Goal: Task Accomplishment & Management: Manage account settings

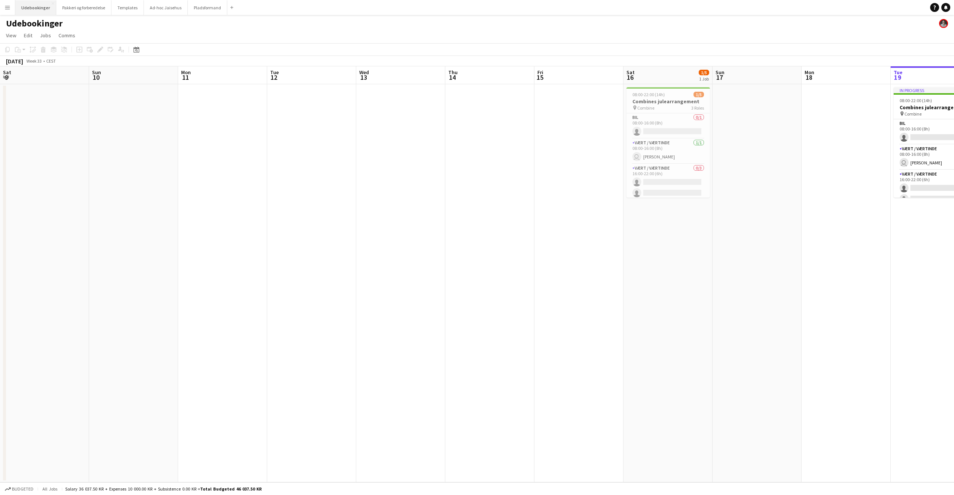
scroll to position [0, 308]
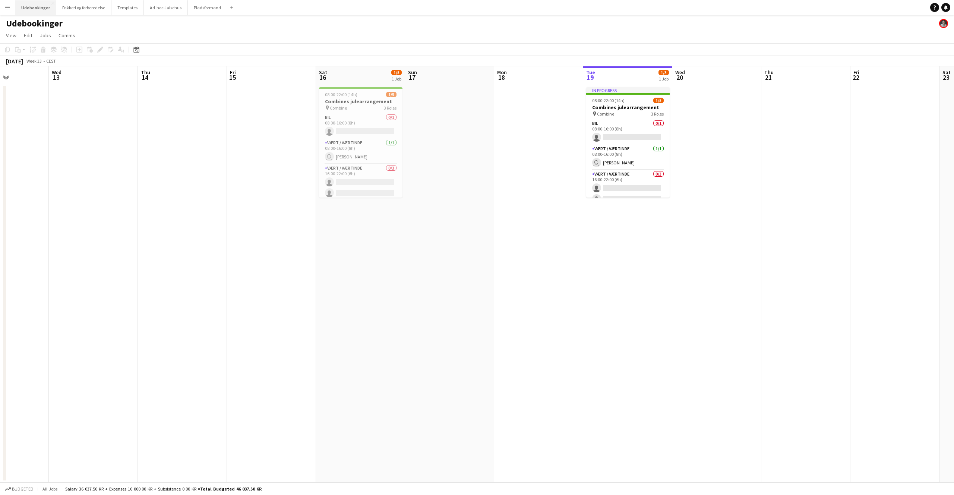
click at [16, 8] on button "Udebookinger Close" at bounding box center [35, 7] width 41 height 15
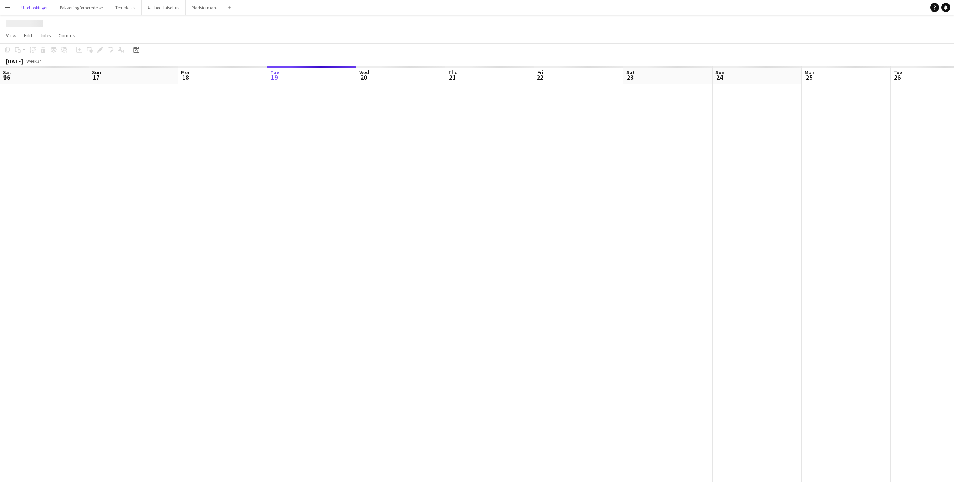
scroll to position [0, 178]
click at [10, 7] on app-icon "Menu" at bounding box center [7, 7] width 6 height 6
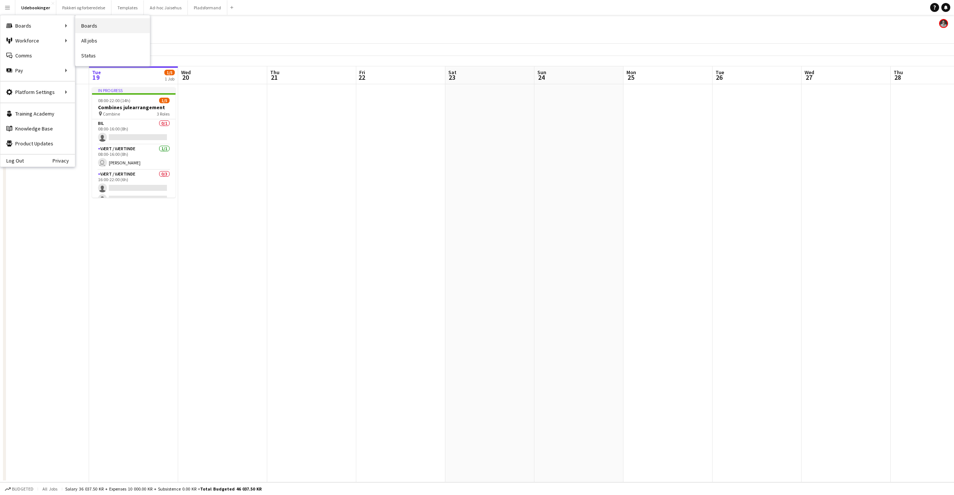
click at [95, 25] on link "Boards" at bounding box center [112, 25] width 75 height 15
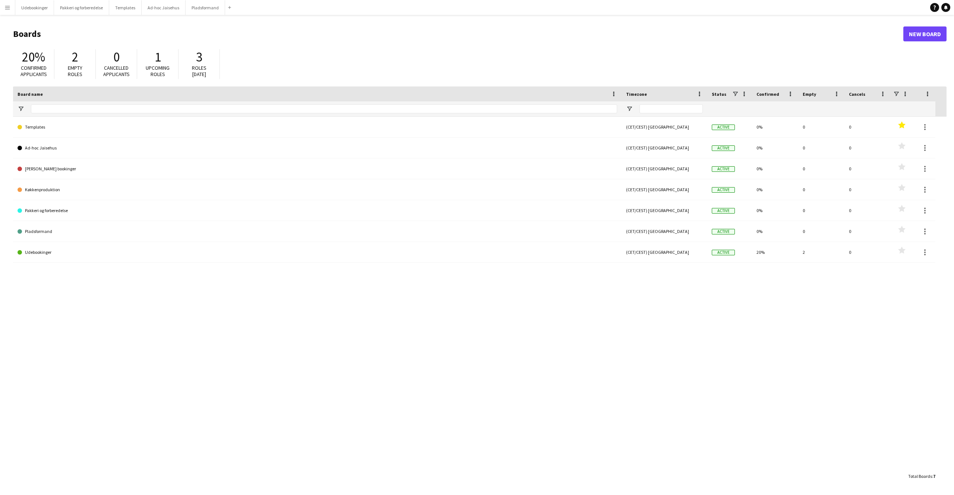
click at [527, 277] on div "Templates (CET/CEST) [GEOGRAPHIC_DATA] Active 0% 0 0 Favourites Ad-hoc Jaisehus…" at bounding box center [480, 293] width 934 height 352
click at [11, 8] on button "Menu" at bounding box center [7, 7] width 15 height 15
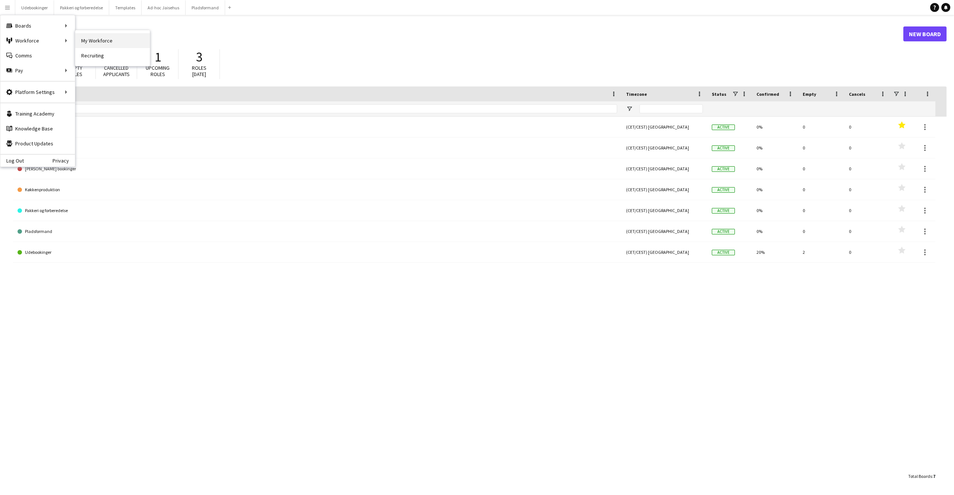
click at [97, 41] on link "My Workforce" at bounding box center [112, 40] width 75 height 15
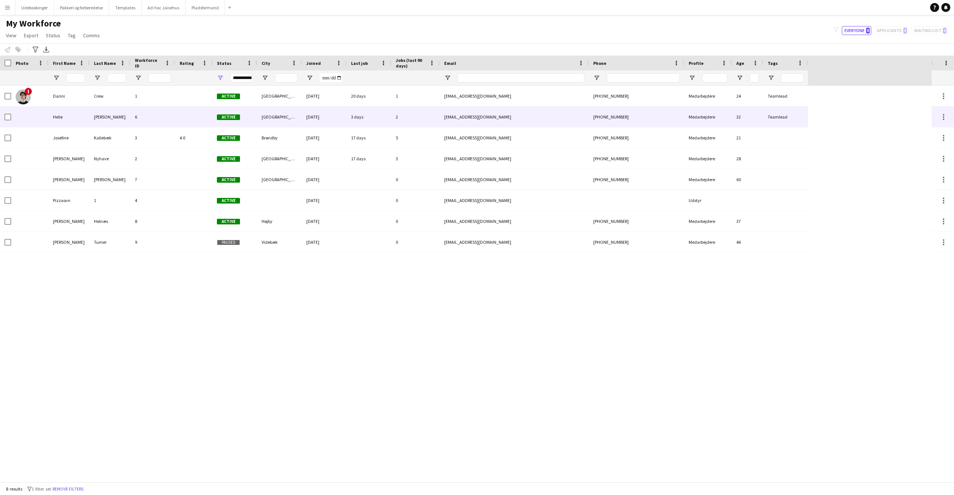
click at [111, 115] on div "[PERSON_NAME]" at bounding box center [109, 117] width 41 height 21
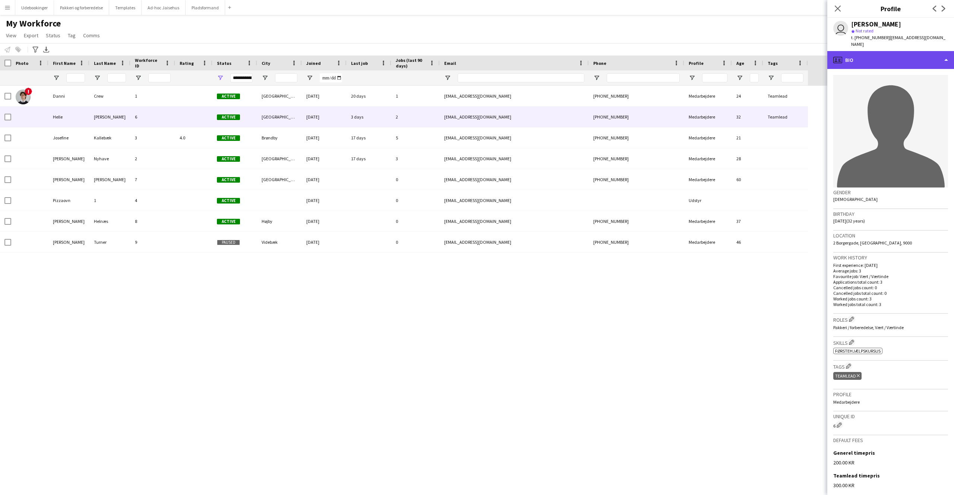
click at [924, 55] on div "profile Bio" at bounding box center [891, 60] width 127 height 18
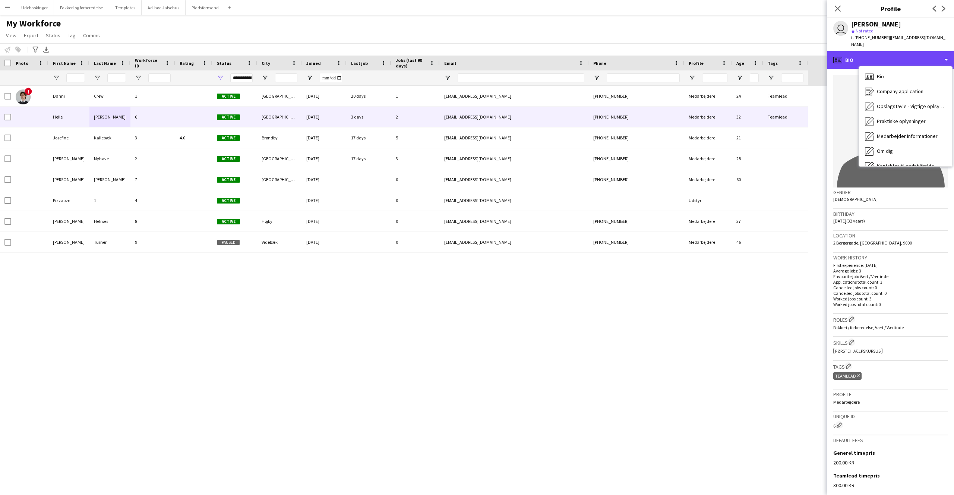
scroll to position [85, 0]
click at [891, 122] on div "Administrator informationer Administrator informationer" at bounding box center [905, 126] width 93 height 15
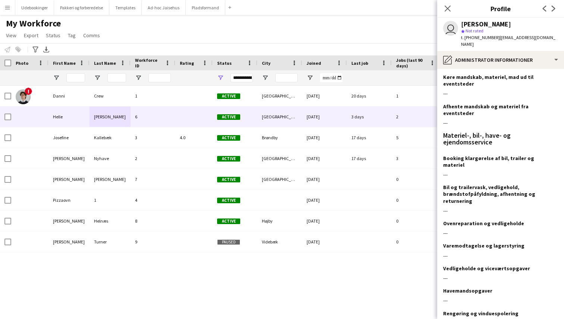
scroll to position [473, 0]
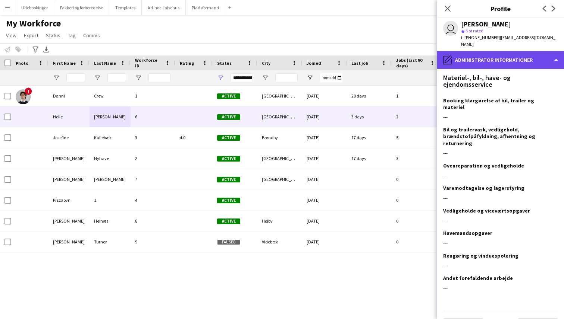
click at [534, 55] on div "pencil4 Administrator informationer" at bounding box center [500, 60] width 127 height 18
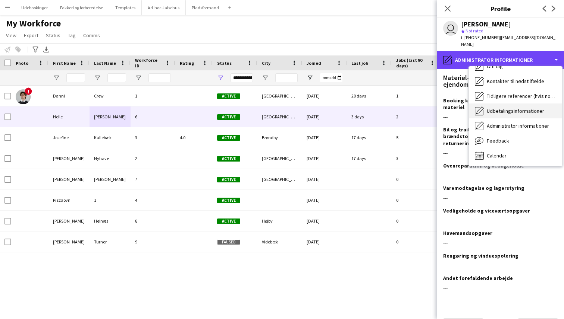
scroll to position [0, 0]
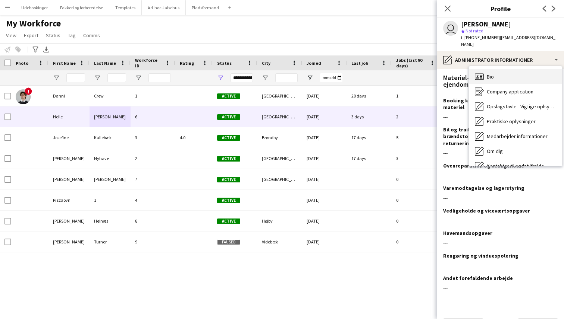
click at [497, 72] on div "Bio Bio" at bounding box center [515, 76] width 93 height 15
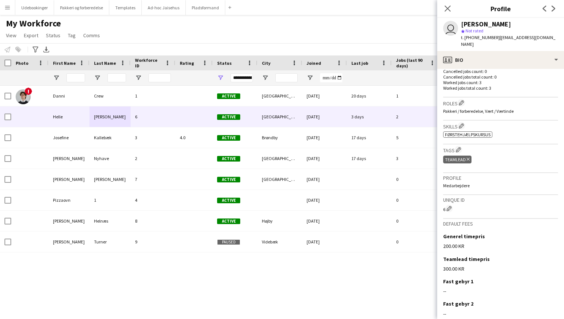
scroll to position [241, 0]
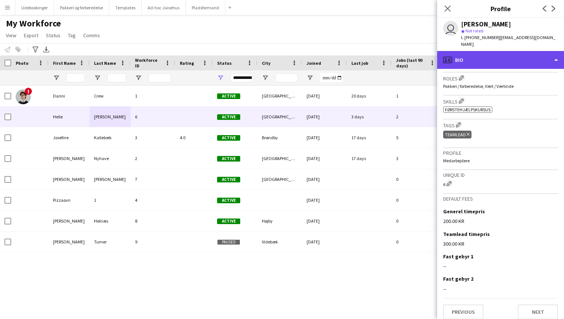
click at [489, 55] on div "profile Bio" at bounding box center [500, 60] width 127 height 18
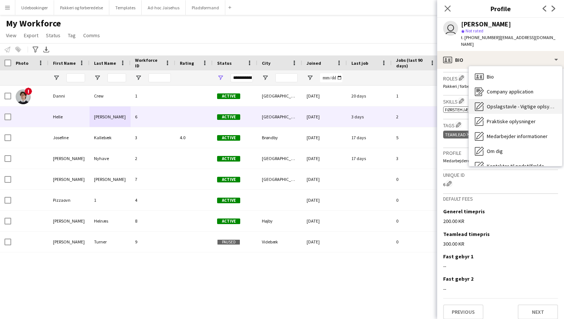
click at [498, 103] on span "Opslagstavle - Vigtige oplsyninger!" at bounding box center [520, 106] width 69 height 7
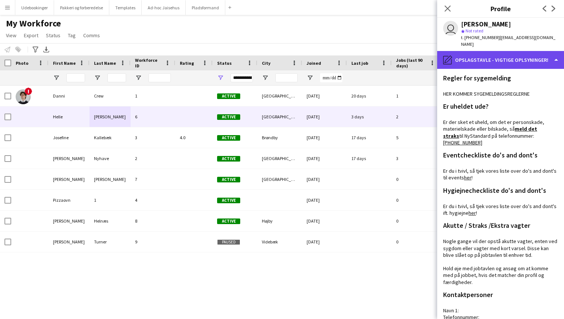
click at [488, 58] on div "pencil4 Opslagstavle - Vigtige oplsyninger!" at bounding box center [500, 60] width 127 height 18
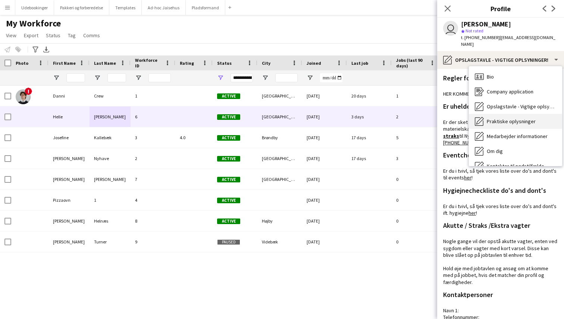
click at [503, 118] on span "Praktiske oplysninger" at bounding box center [510, 121] width 49 height 7
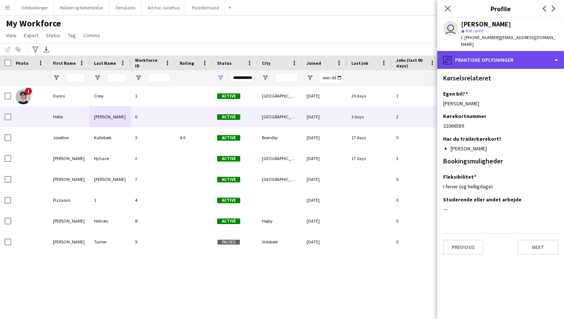
click at [486, 56] on div "pencil4 Praktiske oplysninger" at bounding box center [500, 60] width 127 height 18
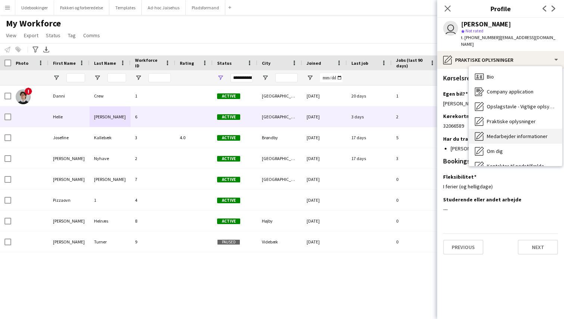
click at [503, 133] on span "Medarbejder informationer" at bounding box center [516, 136] width 61 height 7
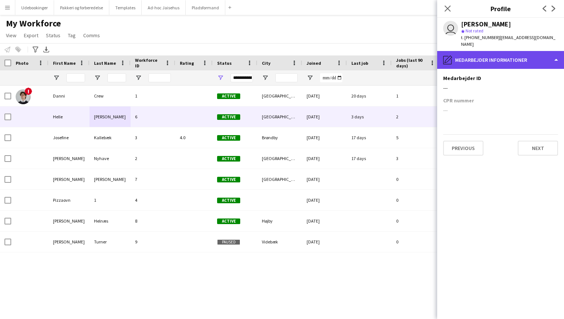
click at [494, 57] on div "pencil4 Medarbejder informationer" at bounding box center [500, 60] width 127 height 18
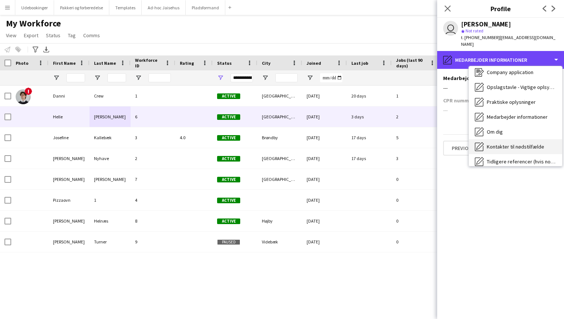
scroll to position [24, 0]
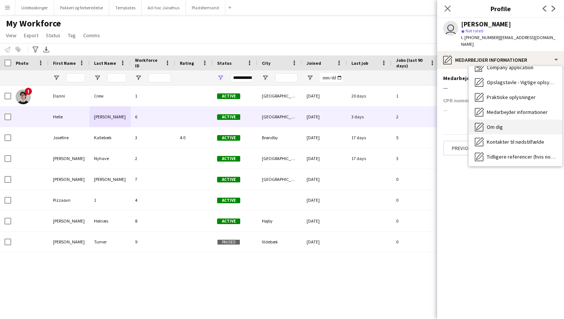
click at [503, 123] on div "Om dig Om dig" at bounding box center [515, 127] width 93 height 15
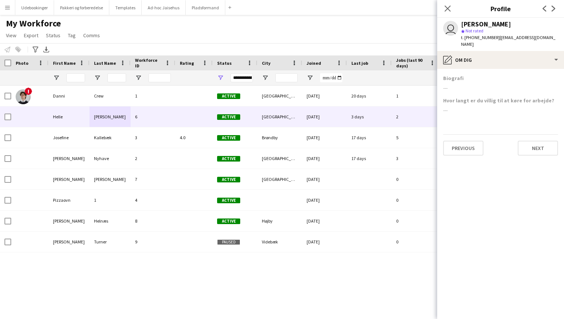
click at [490, 69] on app-section-data-types "Biografi --- Hvor langt er du villig til at køre for arbejde? --- Previous Next" at bounding box center [500, 194] width 127 height 251
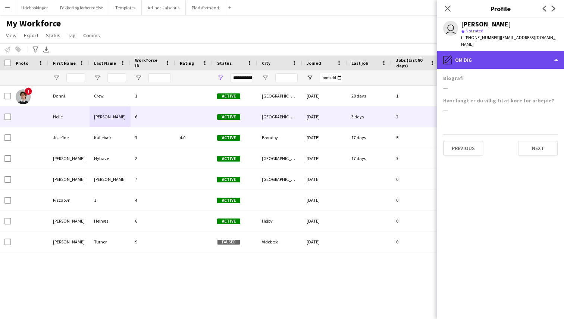
click at [489, 60] on div "pencil4 Om dig" at bounding box center [500, 60] width 127 height 18
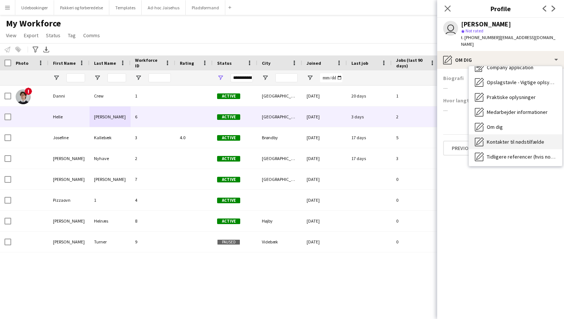
click at [508, 139] on span "Kontakter til nødstilfælde" at bounding box center [514, 142] width 57 height 7
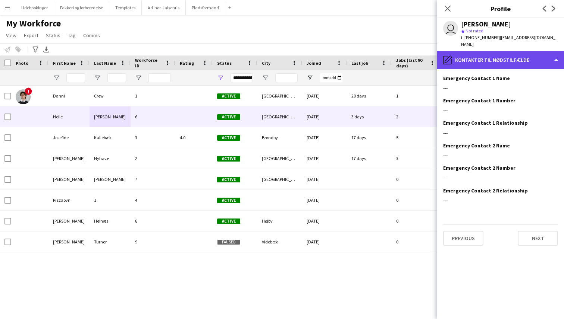
click at [488, 59] on div "pencil4 Kontakter til nødstilfælde" at bounding box center [500, 60] width 127 height 18
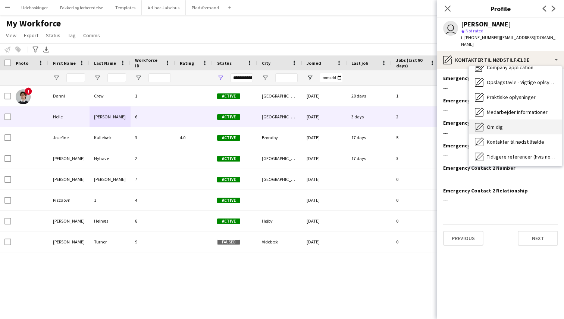
click at [500, 120] on div "Om dig Om dig" at bounding box center [515, 127] width 93 height 15
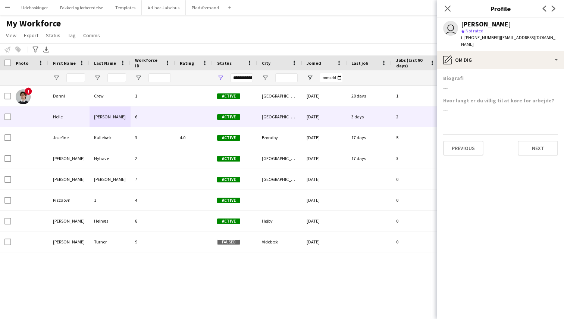
drag, startPoint x: 464, startPoint y: 71, endPoint x: 450, endPoint y: 73, distance: 14.2
click at [463, 75] on div "Biografi" at bounding box center [500, 78] width 115 height 7
click at [448, 75] on h3 "Biografi" at bounding box center [453, 78] width 21 height 7
click at [448, 75] on div "Biografi ---" at bounding box center [500, 86] width 115 height 22
click at [448, 75] on h3 "Biografi" at bounding box center [453, 78] width 21 height 7
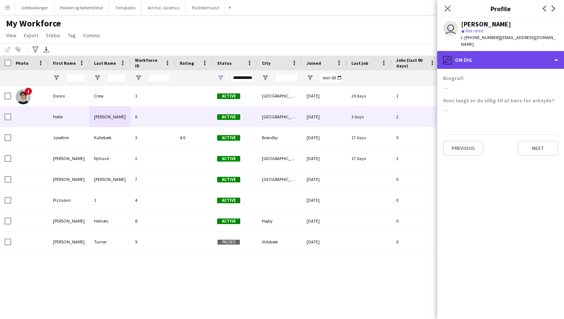
click at [460, 60] on div "pencil4 Om dig" at bounding box center [500, 60] width 127 height 18
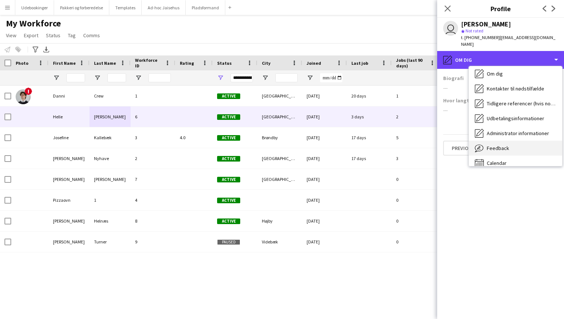
scroll to position [85, 0]
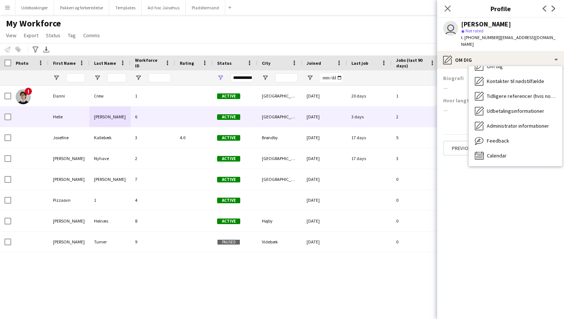
click at [506, 166] on app-section-data-types "Biografi --- Hvor langt er du villig til at køre for arbejde? --- Previous Next" at bounding box center [500, 194] width 127 height 251
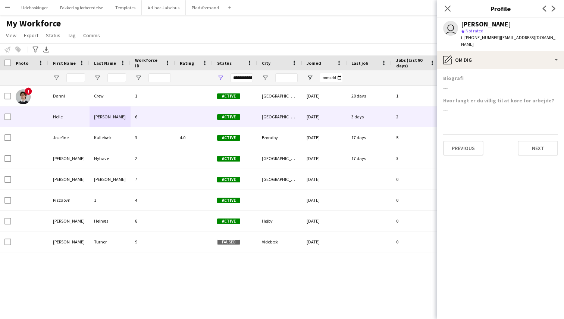
click at [491, 164] on app-section-data-types "Biografi --- Hvor langt er du villig til at køre for arbejde? --- Previous Next" at bounding box center [500, 194] width 127 height 251
click at [388, 35] on div "My Workforce View Views Default view Checket ind Eksporter alle informationer T…" at bounding box center [282, 30] width 564 height 25
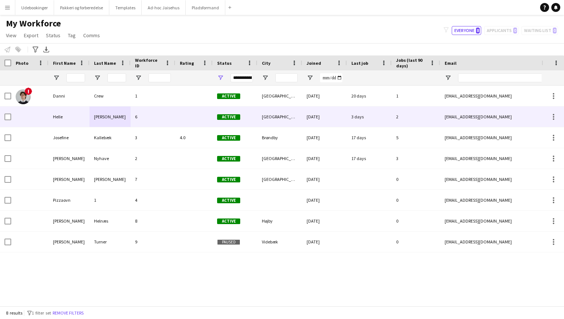
click at [68, 116] on div "Helle" at bounding box center [68, 117] width 41 height 21
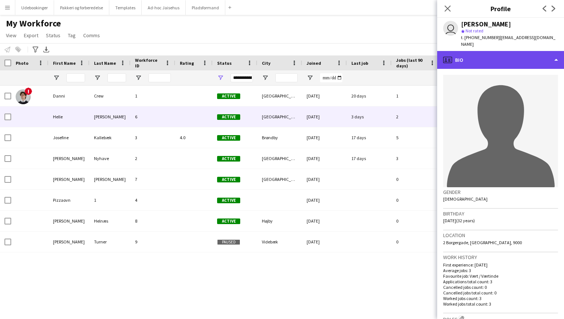
click at [472, 55] on div "profile Bio" at bounding box center [500, 60] width 127 height 18
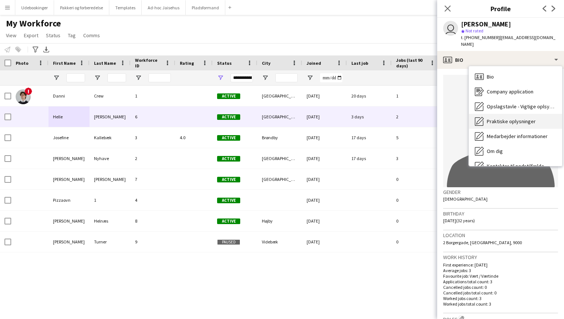
click at [511, 118] on span "Praktiske oplysninger" at bounding box center [510, 121] width 49 height 7
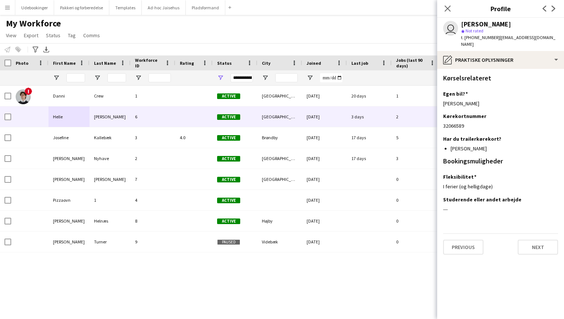
click at [473, 283] on app-section-data-types "Kørselsrelateret Egen bil? Edit this field Ja Kørekortnummer Edit this field 32…" at bounding box center [500, 194] width 127 height 251
click at [9, 8] on app-icon "Menu" at bounding box center [7, 7] width 6 height 6
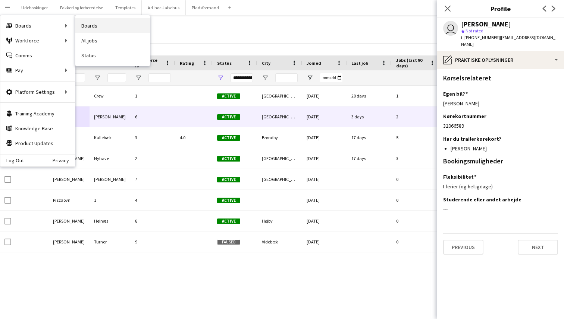
click at [85, 26] on link "Boards" at bounding box center [112, 25] width 75 height 15
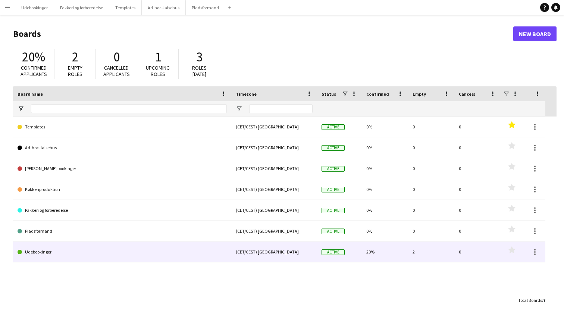
click at [48, 252] on link "Udebookinger" at bounding box center [122, 252] width 209 height 21
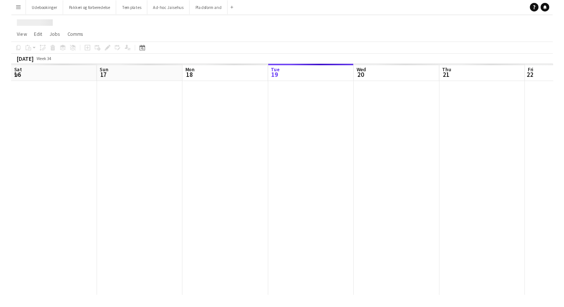
scroll to position [0, 178]
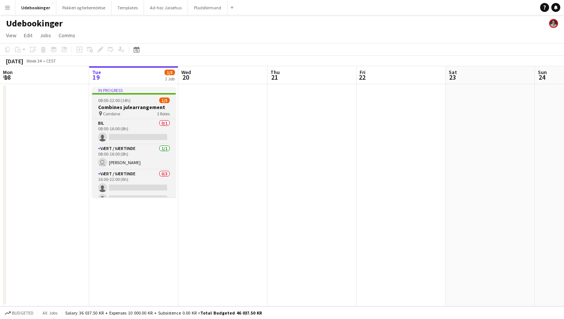
click at [126, 107] on h3 "Combines julearrangement" at bounding box center [134, 107] width 84 height 7
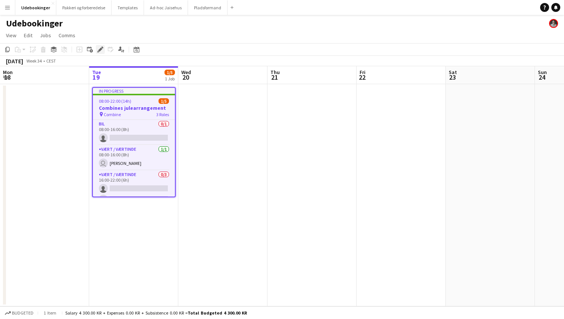
click at [100, 49] on icon at bounding box center [100, 50] width 4 height 4
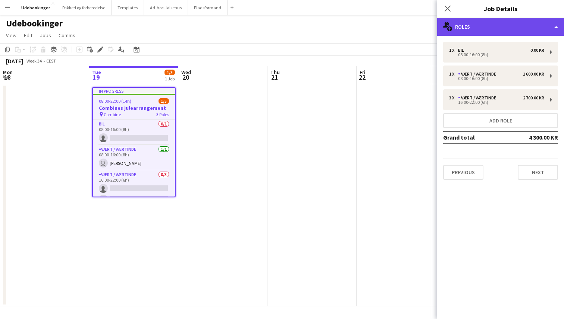
click at [470, 24] on div "multiple-users-add Roles" at bounding box center [500, 27] width 127 height 18
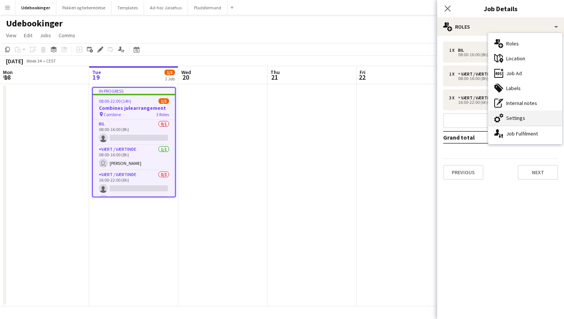
click at [511, 118] on div "cog-double-3 Settings" at bounding box center [525, 118] width 74 height 15
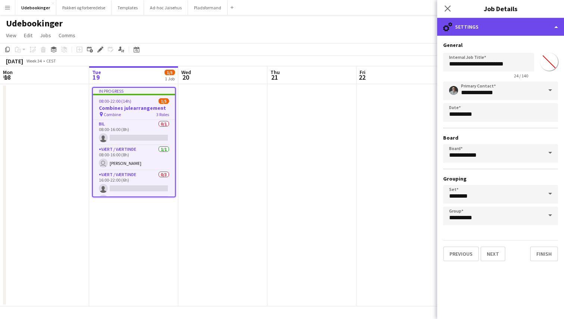
click at [501, 31] on div "cog-double-3 Settings" at bounding box center [500, 27] width 127 height 18
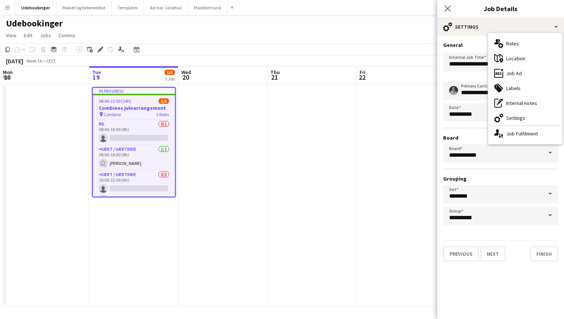
click at [516, 105] on div "pen-write Internal notes" at bounding box center [525, 103] width 74 height 15
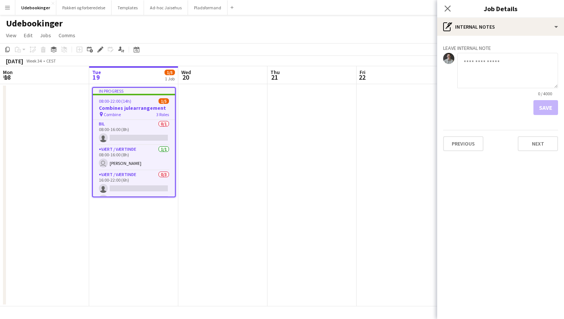
click at [505, 82] on textarea at bounding box center [507, 70] width 101 height 35
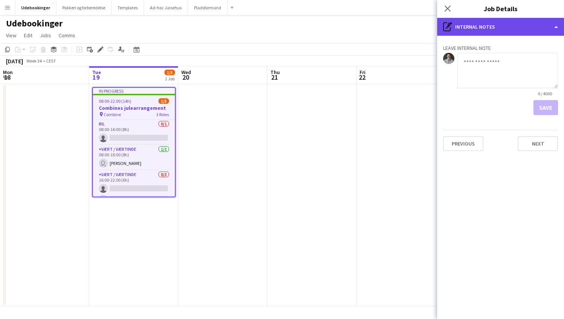
click at [478, 27] on div "pen-write Internal notes" at bounding box center [500, 27] width 127 height 18
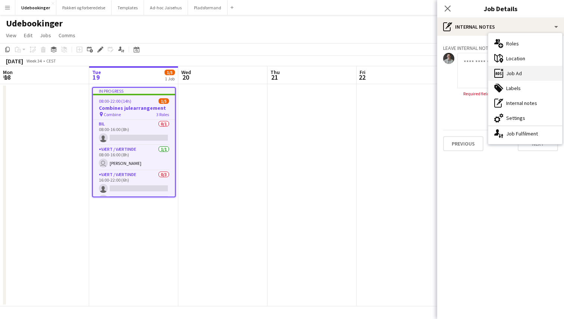
click at [511, 75] on div "ads-window Job Ad" at bounding box center [525, 73] width 74 height 15
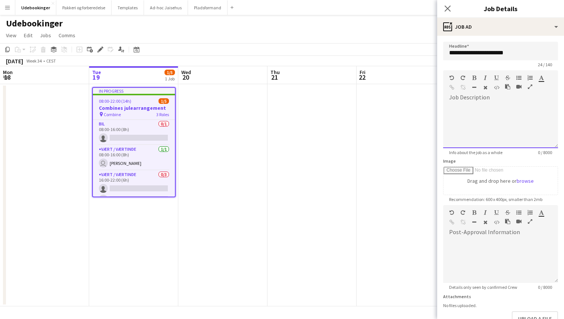
click at [482, 109] on div at bounding box center [500, 126] width 115 height 45
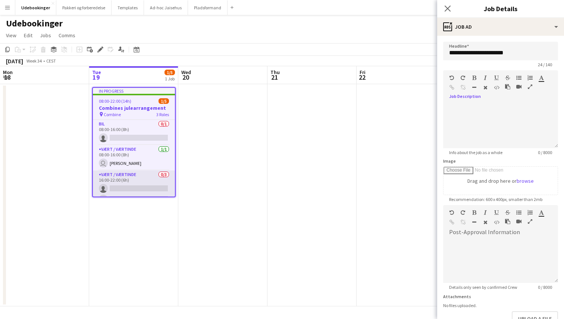
click at [136, 184] on app-card-role "Vært / Værtinde 0/3 16:00-22:00 (6h) single-neutral-actions single-neutral-acti…" at bounding box center [134, 194] width 82 height 47
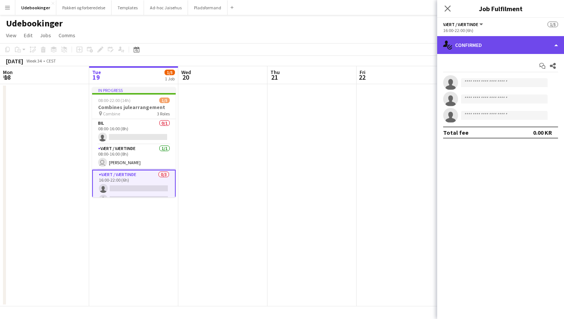
click at [473, 46] on div "single-neutral-actions-check-2 Confirmed" at bounding box center [500, 45] width 127 height 18
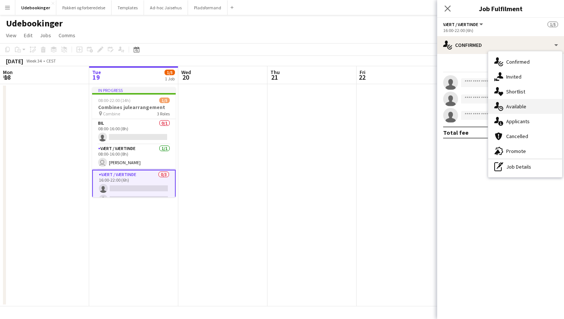
click at [513, 107] on div "single-neutral-actions-upload Available" at bounding box center [525, 106] width 74 height 15
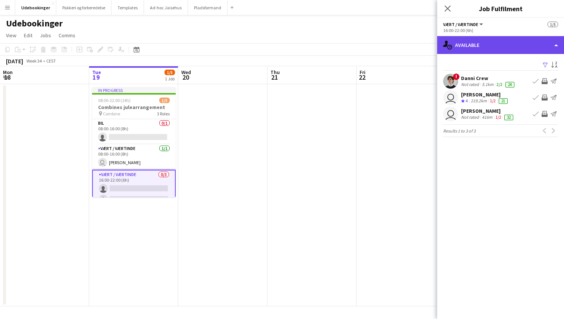
click at [467, 46] on div "single-neutral-actions-upload Available" at bounding box center [500, 45] width 127 height 18
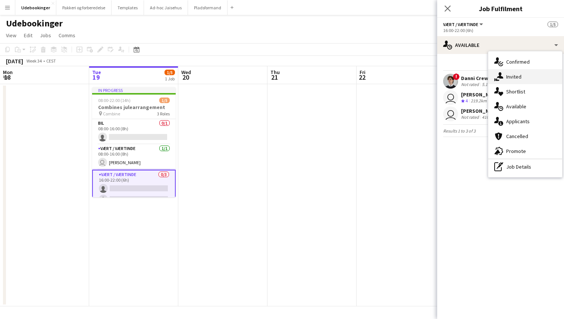
click at [506, 74] on div "single-neutral-actions-share-1 Invited" at bounding box center [525, 76] width 74 height 15
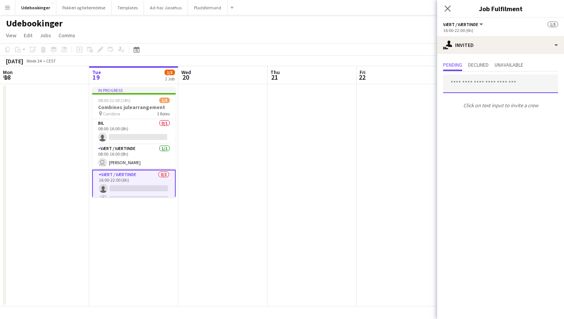
click at [480, 80] on input "text" at bounding box center [500, 84] width 115 height 19
type input "*"
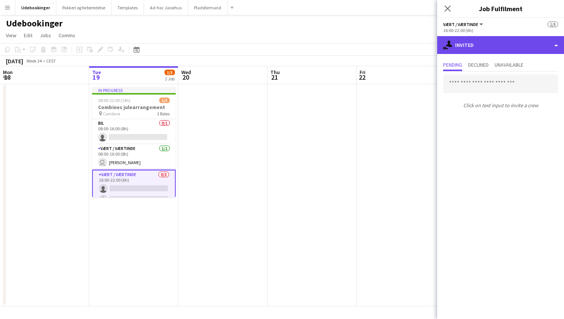
click at [502, 51] on div "single-neutral-actions-share-1 Invited" at bounding box center [500, 45] width 127 height 18
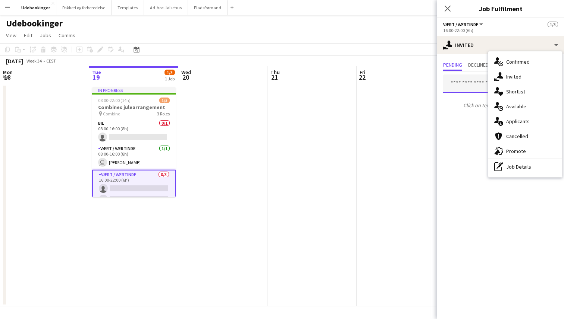
click at [473, 85] on input "text" at bounding box center [500, 84] width 115 height 19
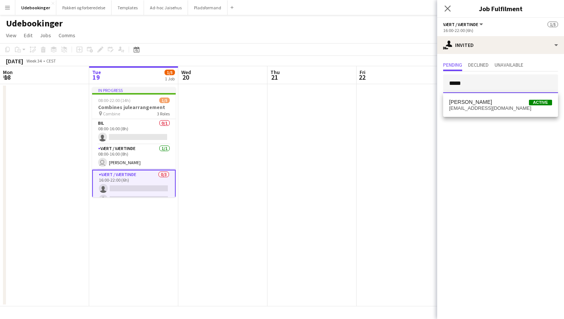
type input "*****"
click at [478, 133] on mat-expansion-panel "user-plus Invited Pending Declined Unavailable ***** Click on text input to inv…" at bounding box center [500, 186] width 127 height 265
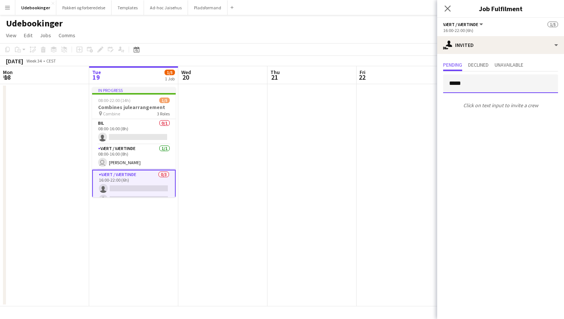
click at [464, 81] on input "*****" at bounding box center [500, 84] width 115 height 19
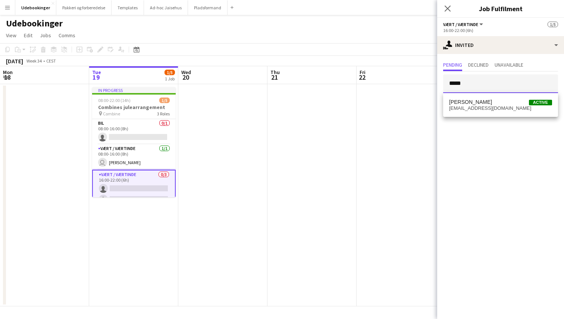
click at [464, 81] on input "*****" at bounding box center [500, 84] width 115 height 19
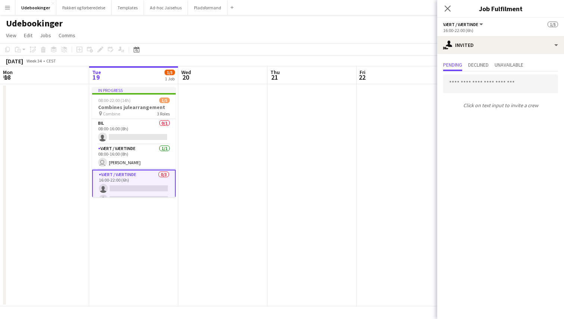
click at [476, 167] on mat-expansion-panel "user-plus Invited Pending Declined Unavailable Click on text input to invite a …" at bounding box center [500, 186] width 127 height 265
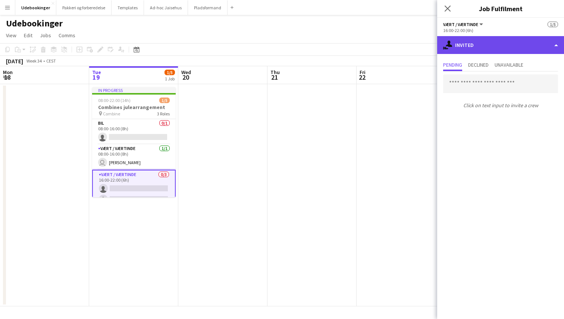
click at [500, 43] on div "single-neutral-actions-share-1 Invited" at bounding box center [500, 45] width 127 height 18
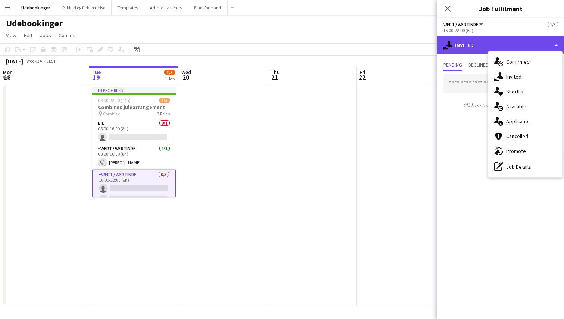
click at [485, 43] on div "single-neutral-actions-share-1 Invited" at bounding box center [500, 45] width 127 height 18
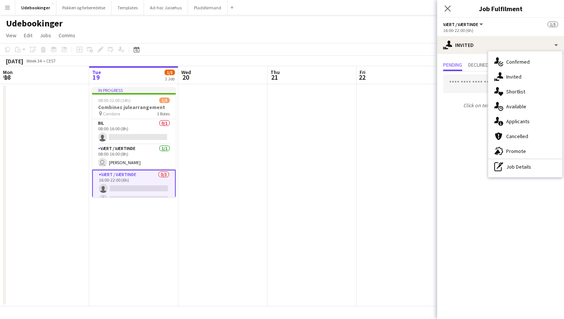
click at [469, 144] on mat-expansion-panel "user-plus Invited Pending Declined Unavailable Click on text input to invite a …" at bounding box center [500, 186] width 127 height 265
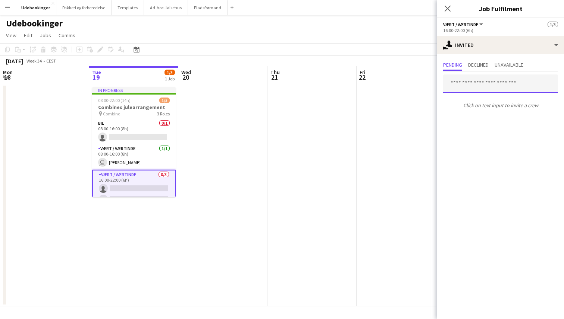
click at [483, 79] on input "text" at bounding box center [500, 84] width 115 height 19
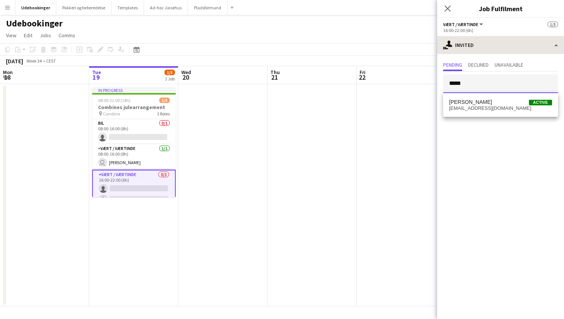
type input "*****"
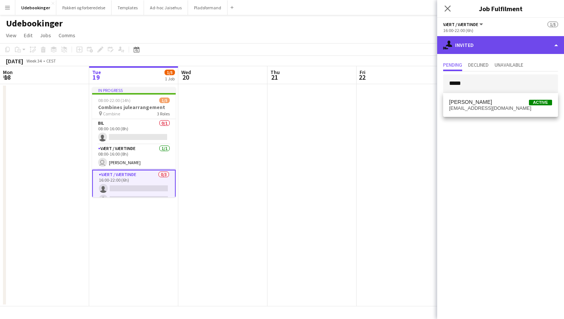
click at [530, 50] on div "single-neutral-actions-share-1 Invited" at bounding box center [500, 45] width 127 height 18
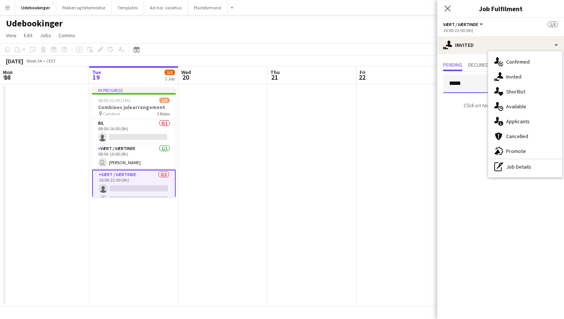
click at [475, 84] on input "*****" at bounding box center [500, 84] width 115 height 19
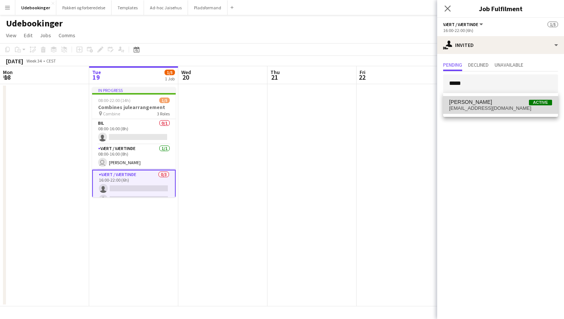
click at [480, 101] on span "[PERSON_NAME]" at bounding box center [470, 102] width 43 height 6
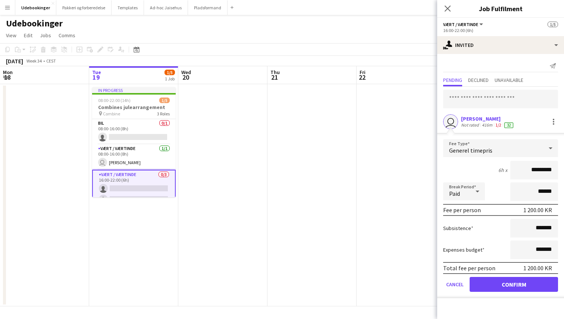
click at [482, 173] on div "6h x *********" at bounding box center [500, 170] width 115 height 19
click at [456, 123] on app-user-avatar "user" at bounding box center [450, 121] width 15 height 15
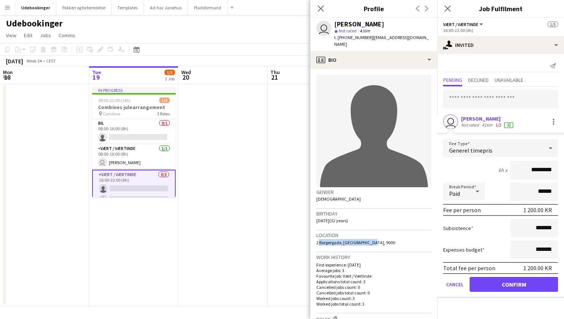
drag, startPoint x: 314, startPoint y: 238, endPoint x: 403, endPoint y: 232, distance: 89.3
click at [403, 232] on app-crew-profile-bio "avatar-single-neutral Gender [DEMOGRAPHIC_DATA] Birthday [DEMOGRAPHIC_DATA] (32…" at bounding box center [373, 194] width 127 height 251
click at [403, 232] on div "Location [STREET_ADDRESS]" at bounding box center [373, 242] width 115 height 22
click at [465, 163] on div "6h x *********" at bounding box center [500, 170] width 115 height 19
click at [363, 31] on span "416m" at bounding box center [364, 31] width 13 height 6
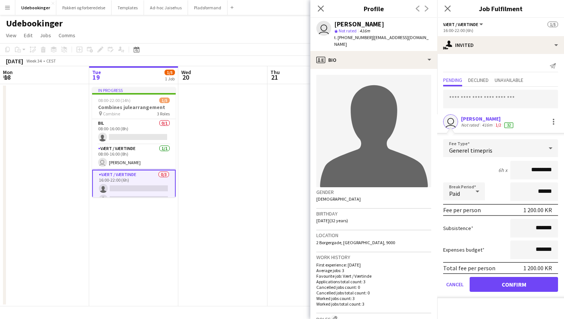
drag, startPoint x: 362, startPoint y: 31, endPoint x: 380, endPoint y: 30, distance: 18.3
click at [380, 30] on div "star Not rated 416m" at bounding box center [382, 31] width 97 height 7
drag, startPoint x: 378, startPoint y: 31, endPoint x: 362, endPoint y: 32, distance: 16.1
click at [362, 32] on div "star Not rated 416m" at bounding box center [382, 31] width 97 height 7
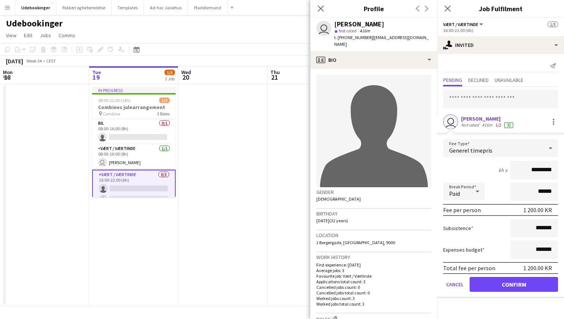
drag, startPoint x: 362, startPoint y: 32, endPoint x: 372, endPoint y: 32, distance: 10.1
click at [371, 32] on span "416m" at bounding box center [364, 31] width 13 height 6
click at [320, 8] on icon at bounding box center [320, 8] width 7 height 7
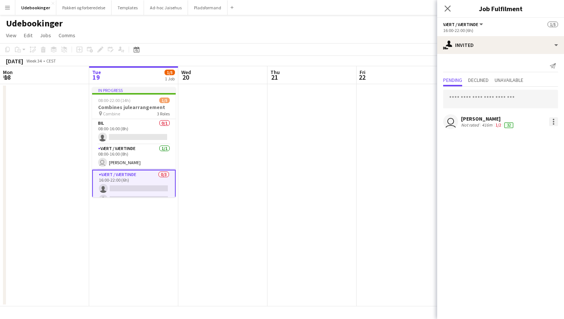
click at [554, 122] on div at bounding box center [553, 121] width 9 height 9
click at [530, 189] on span "Cancel invitation" at bounding box center [530, 189] width 44 height 6
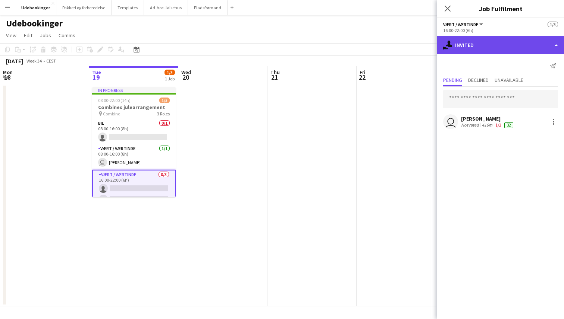
click at [474, 50] on div "single-neutral-actions-share-1 Invited" at bounding box center [500, 45] width 127 height 18
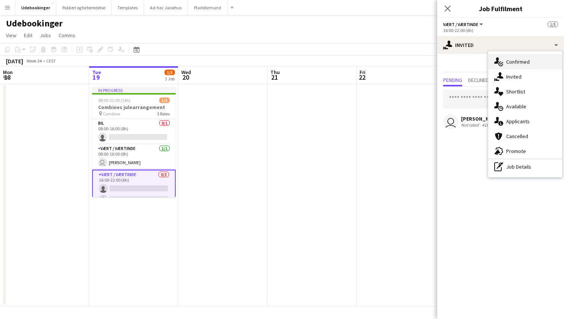
click at [510, 66] on div "single-neutral-actions-check-2 Confirmed" at bounding box center [525, 61] width 74 height 15
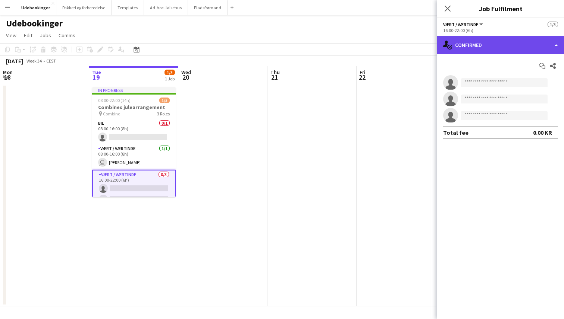
click at [475, 51] on div "single-neutral-actions-check-2 Confirmed" at bounding box center [500, 45] width 127 height 18
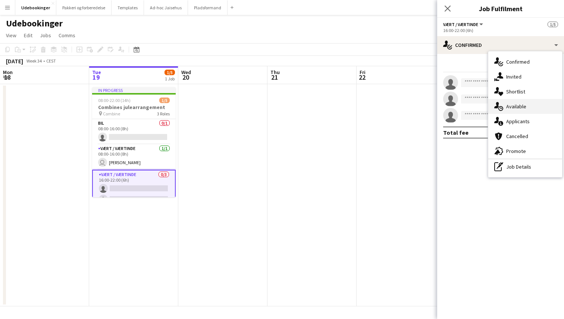
click at [516, 110] on div "single-neutral-actions-upload Available" at bounding box center [525, 106] width 74 height 15
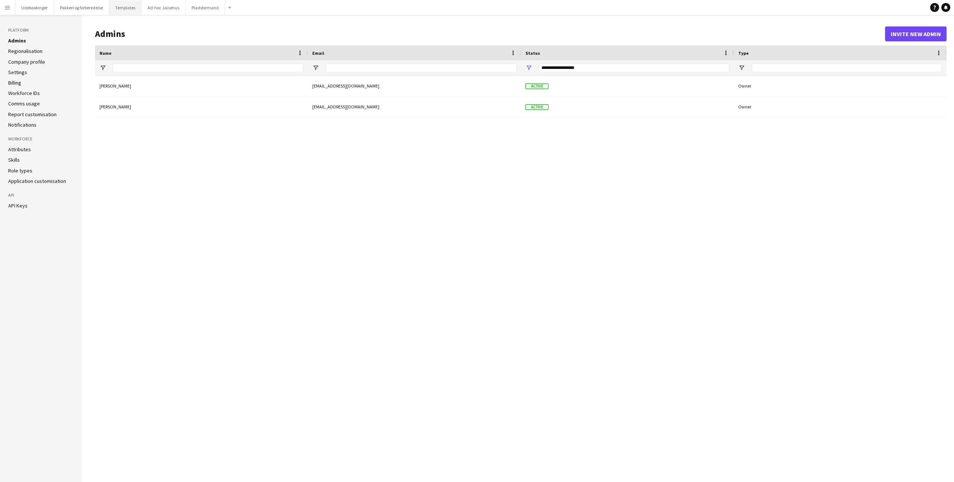
click at [131, 8] on button "Templates Close" at bounding box center [125, 7] width 32 height 15
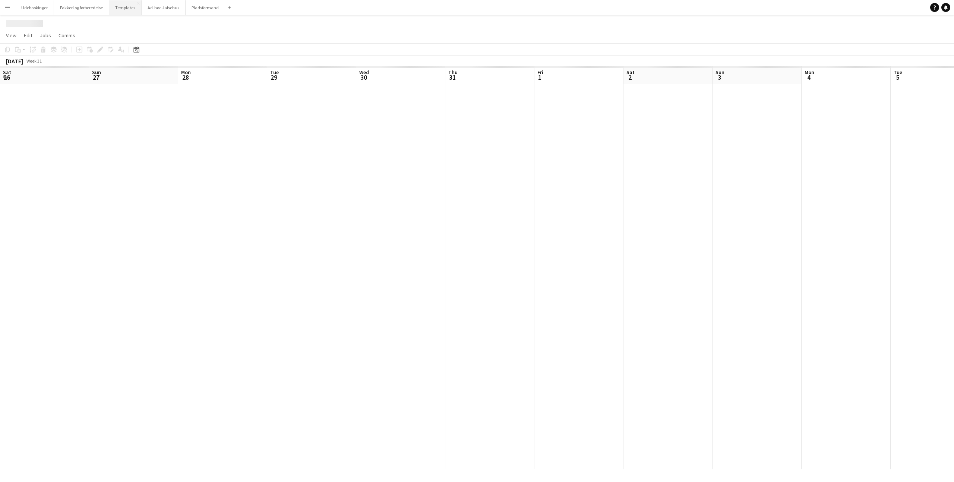
scroll to position [0, 211]
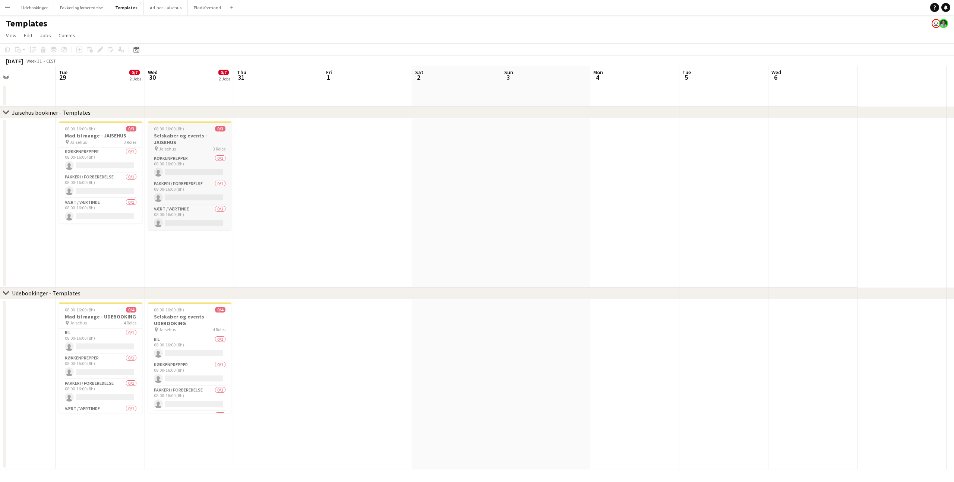
click at [185, 145] on h3 "Selskaber og events - JAISEHUS" at bounding box center [190, 138] width 84 height 13
click at [185, 144] on h3 "Selskaber og events - JAISEHUS" at bounding box center [190, 139] width 82 height 13
click at [104, 48] on div "Edit" at bounding box center [100, 49] width 9 height 9
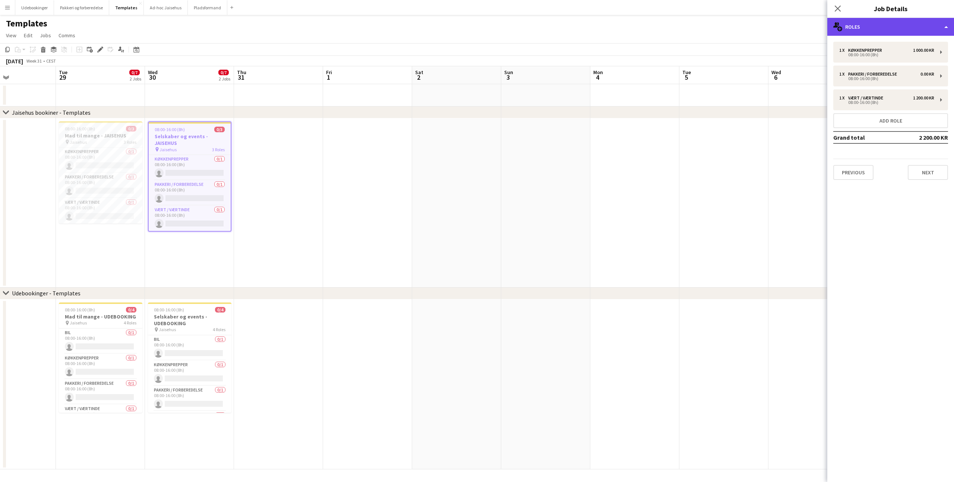
click at [866, 31] on div "multiple-users-add Roles" at bounding box center [891, 27] width 127 height 18
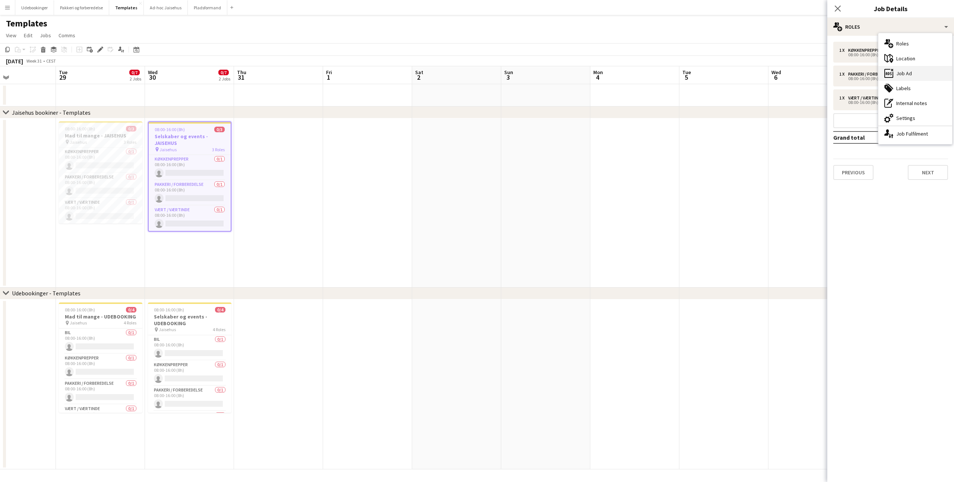
click at [909, 70] on div "ads-window Job Ad" at bounding box center [916, 73] width 74 height 15
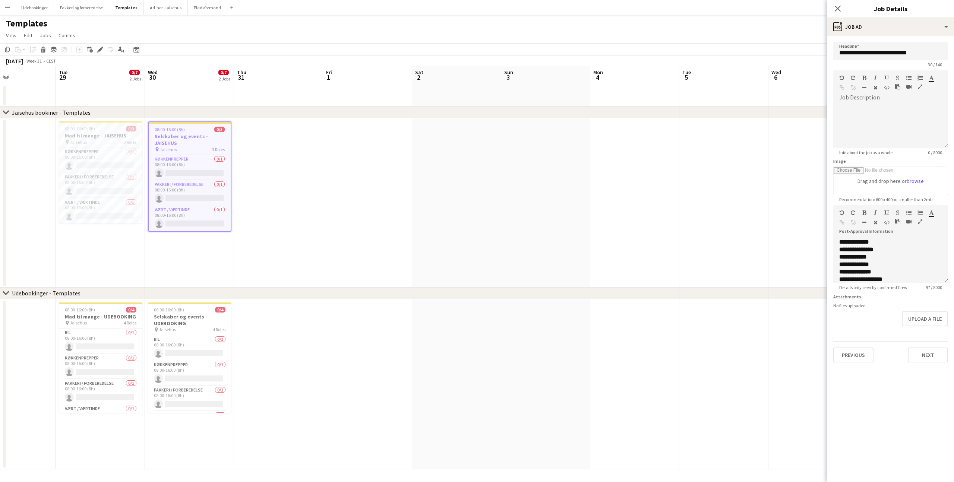
scroll to position [6, 0]
click at [900, 272] on div "**********" at bounding box center [891, 273] width 103 height 7
drag, startPoint x: 904, startPoint y: 275, endPoint x: 841, endPoint y: 252, distance: 67.4
click at [841, 252] on div "**********" at bounding box center [891, 261] width 115 height 45
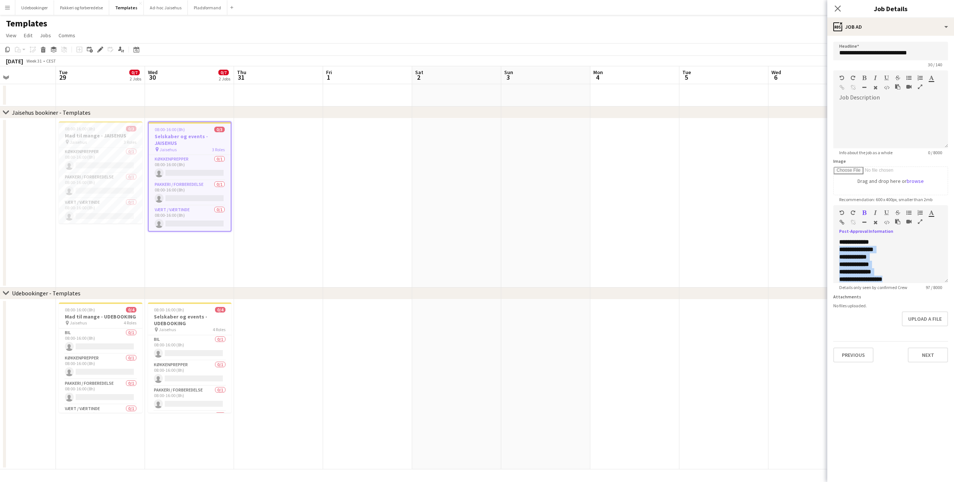
click at [290, 167] on app-date-cell at bounding box center [278, 203] width 89 height 169
